Goal: Task Accomplishment & Management: Manage account settings

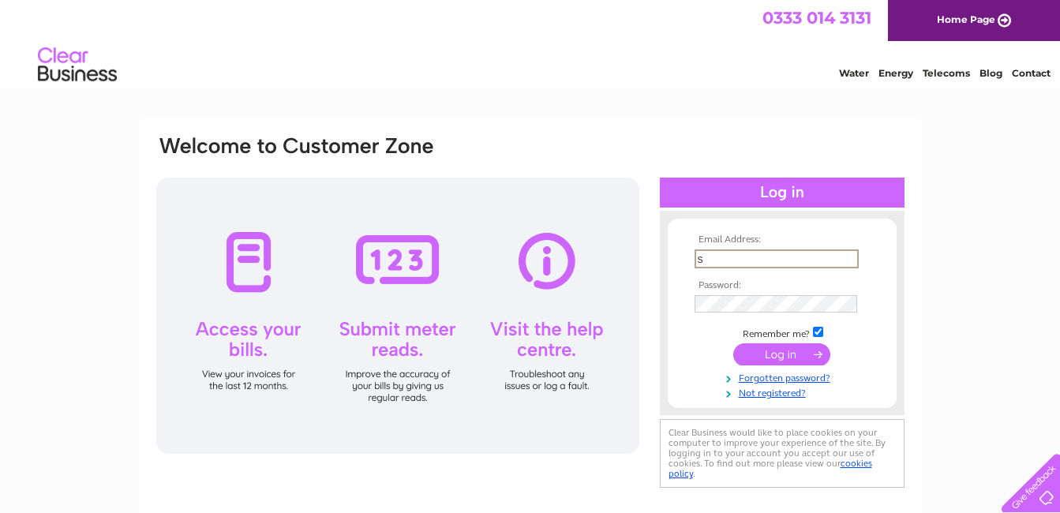
type input "[EMAIL_ADDRESS][DOMAIN_NAME]"
click at [821, 331] on input "checkbox" at bounding box center [818, 332] width 10 height 10
checkbox input "false"
click at [763, 350] on input "submit" at bounding box center [781, 353] width 97 height 22
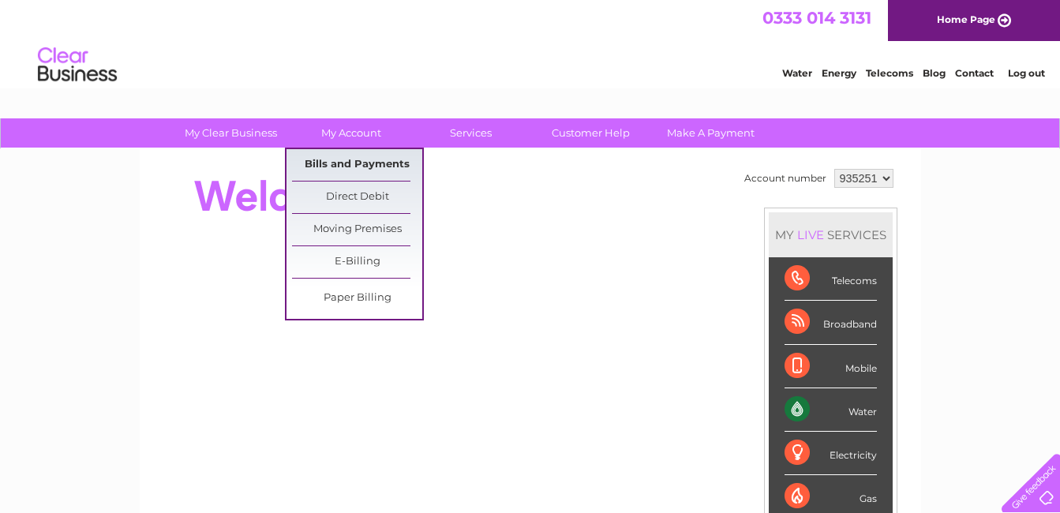
click at [389, 161] on link "Bills and Payments" at bounding box center [357, 165] width 130 height 32
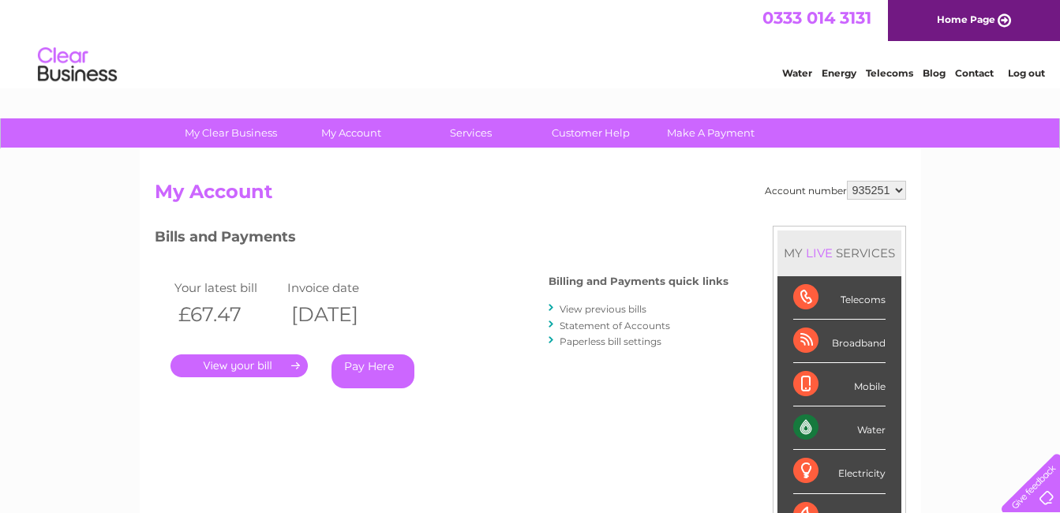
click at [229, 364] on link "." at bounding box center [238, 365] width 137 height 23
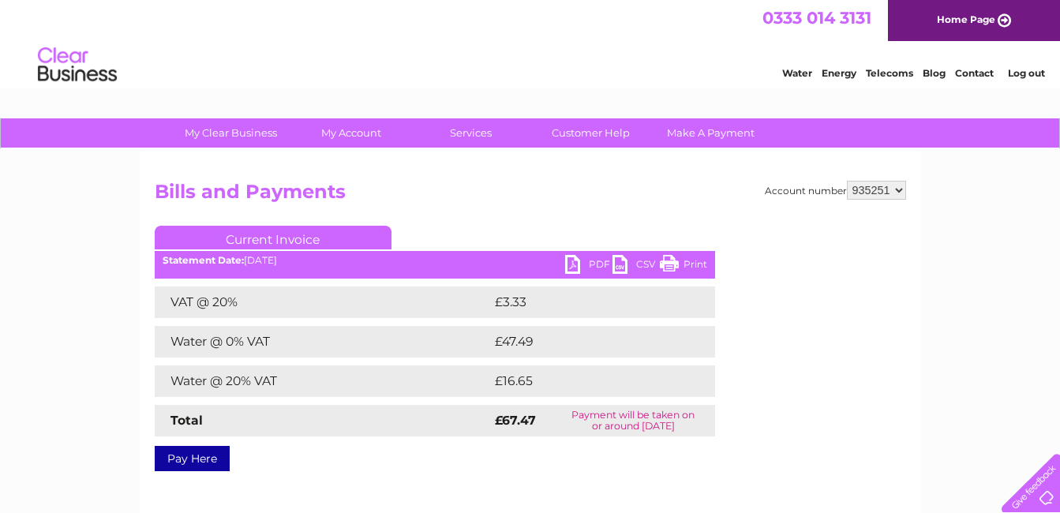
click at [576, 261] on link "PDF" at bounding box center [588, 266] width 47 height 23
click at [1022, 72] on link "Log out" at bounding box center [1026, 73] width 37 height 12
